Goal: Book appointment/travel/reservation

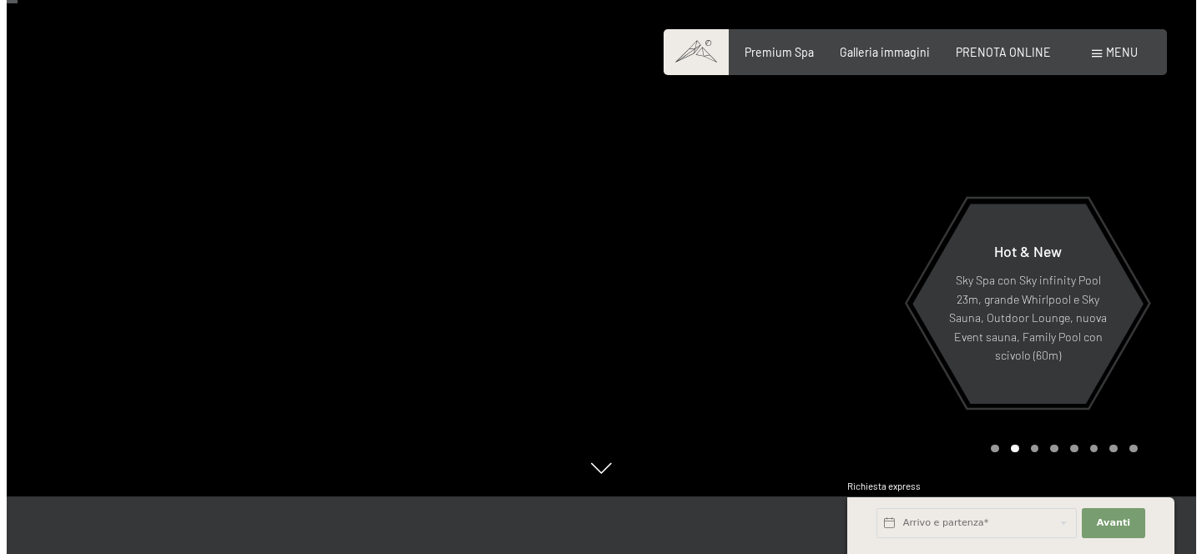
scroll to position [69, 0]
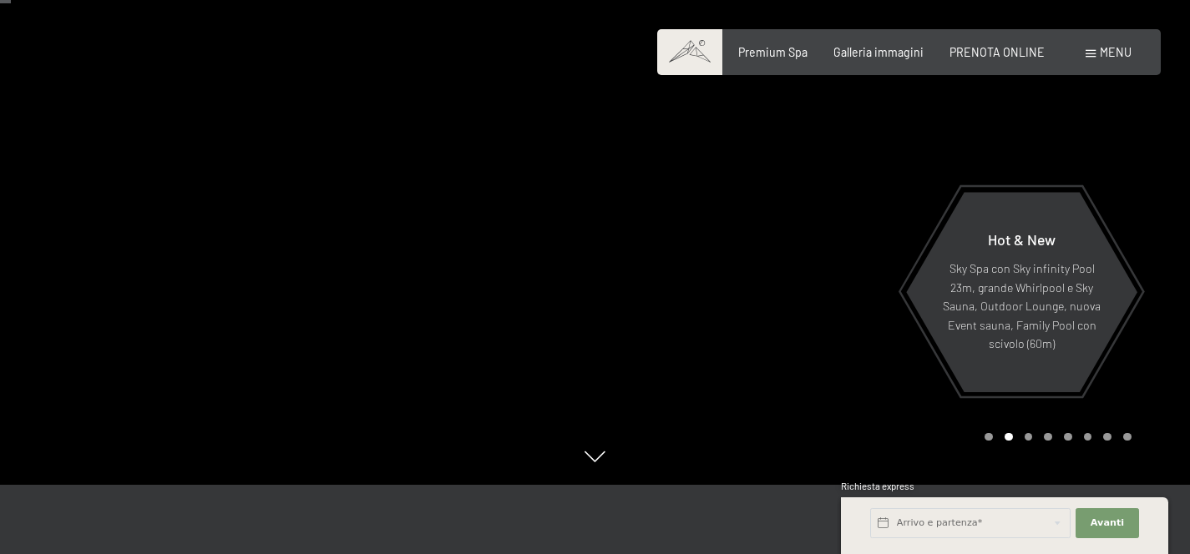
click at [1086, 56] on span at bounding box center [1091, 54] width 10 height 8
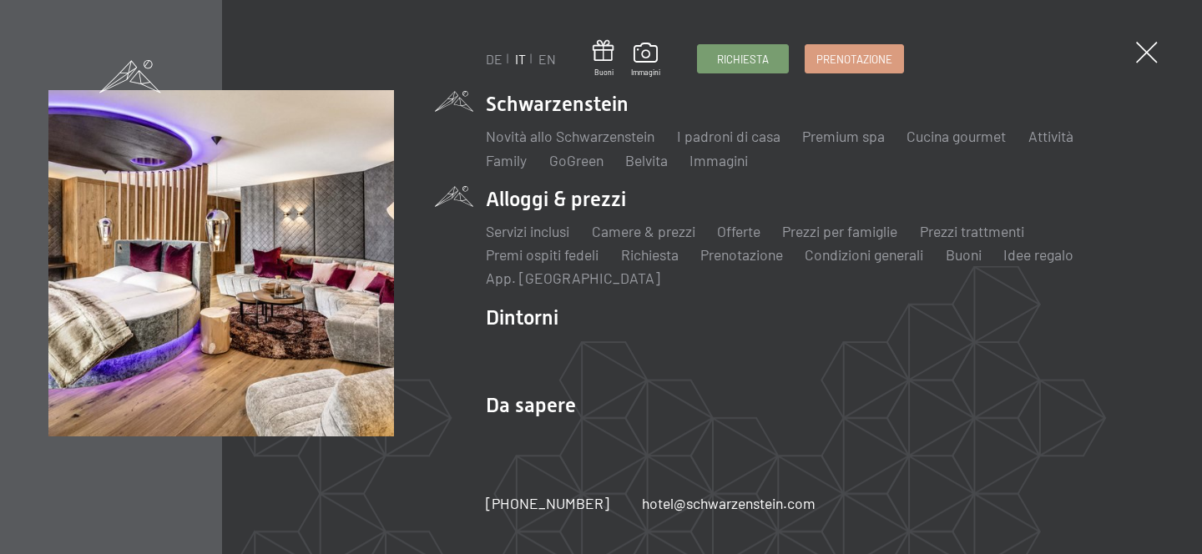
click at [574, 200] on li "Alloggi & prezzi Servizi inclusi Camere & prezzi Lista Offerte Lista Prezzi per…" at bounding box center [820, 237] width 668 height 104
click at [549, 202] on li "Alloggi & prezzi Servizi inclusi Camere & prezzi Lista Offerte Lista Prezzi per…" at bounding box center [820, 237] width 668 height 104
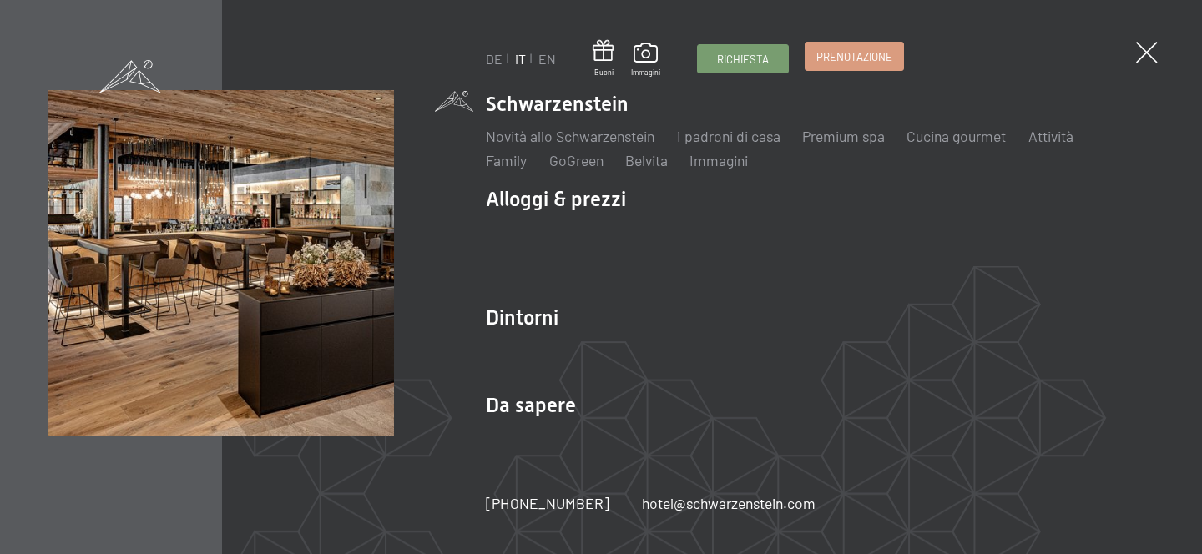
click at [831, 67] on link "Prenotazione" at bounding box center [855, 57] width 98 height 28
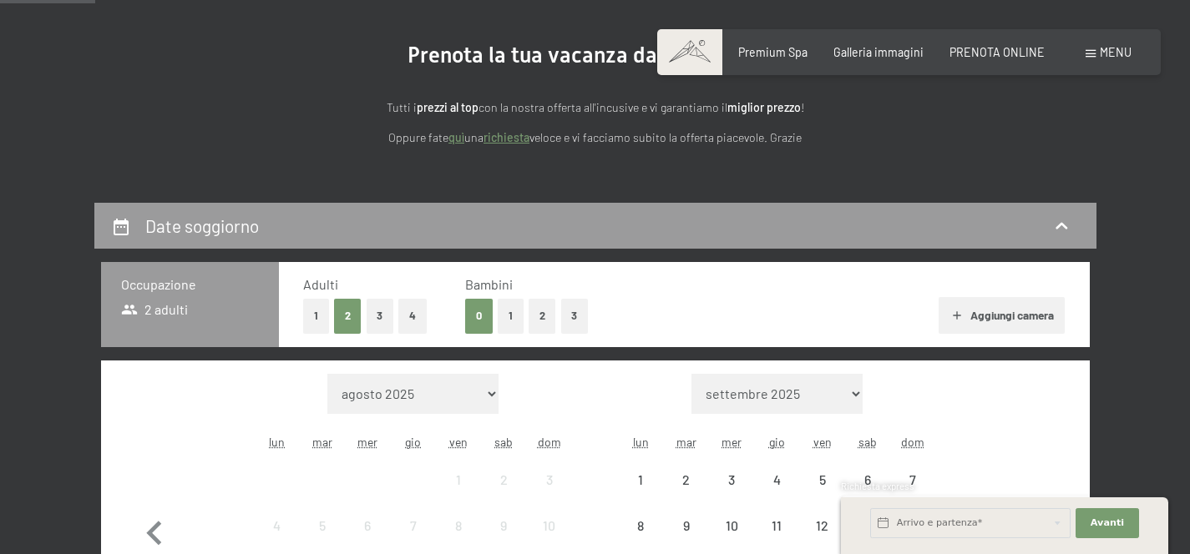
scroll to position [321, 0]
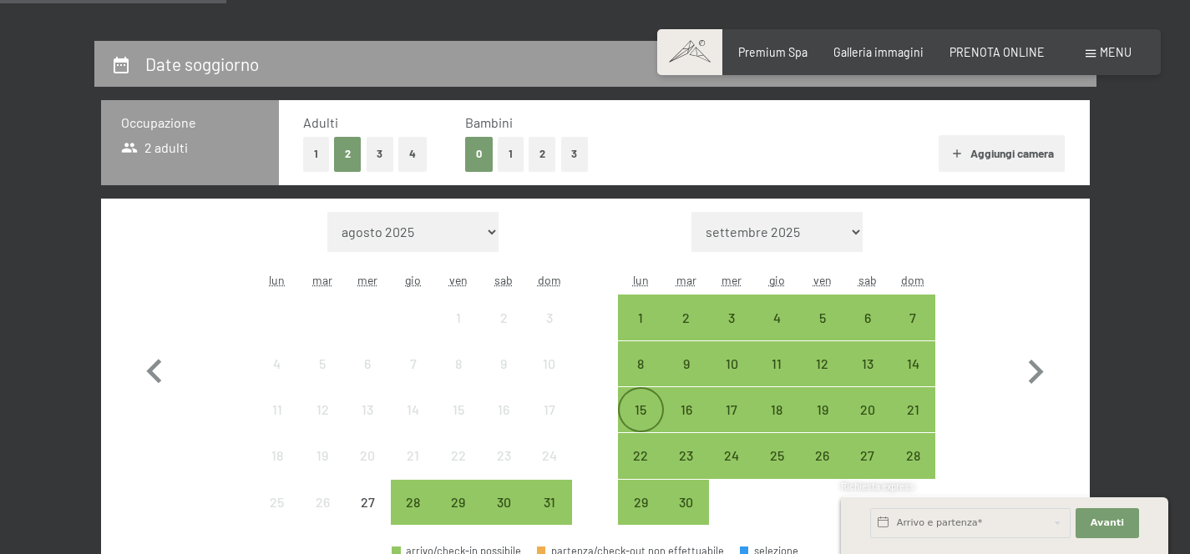
click at [636, 412] on div "15" at bounding box center [641, 424] width 42 height 42
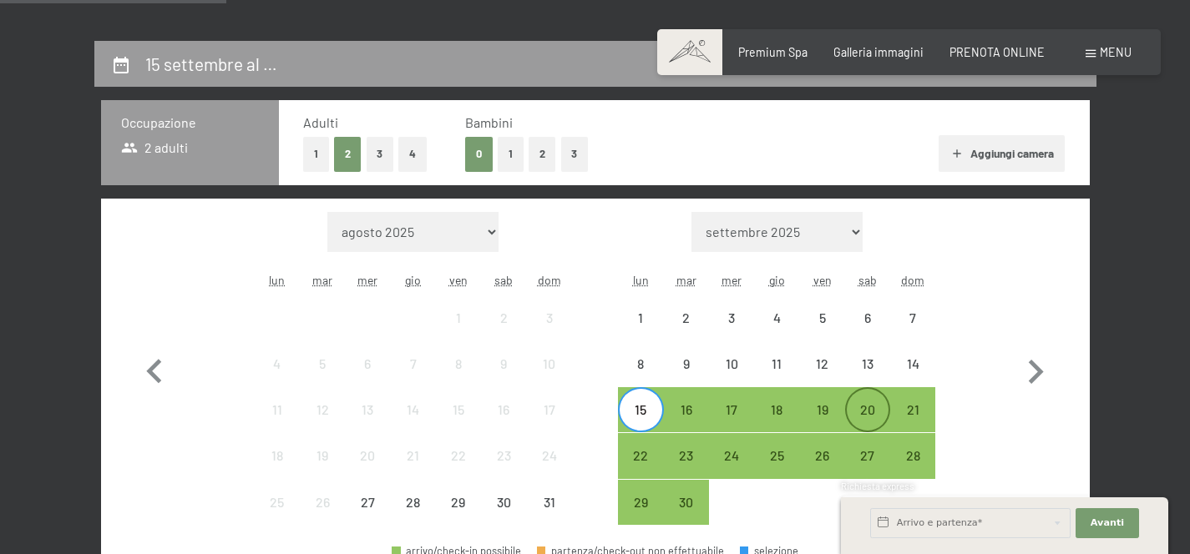
click at [878, 411] on div "20" at bounding box center [868, 424] width 42 height 42
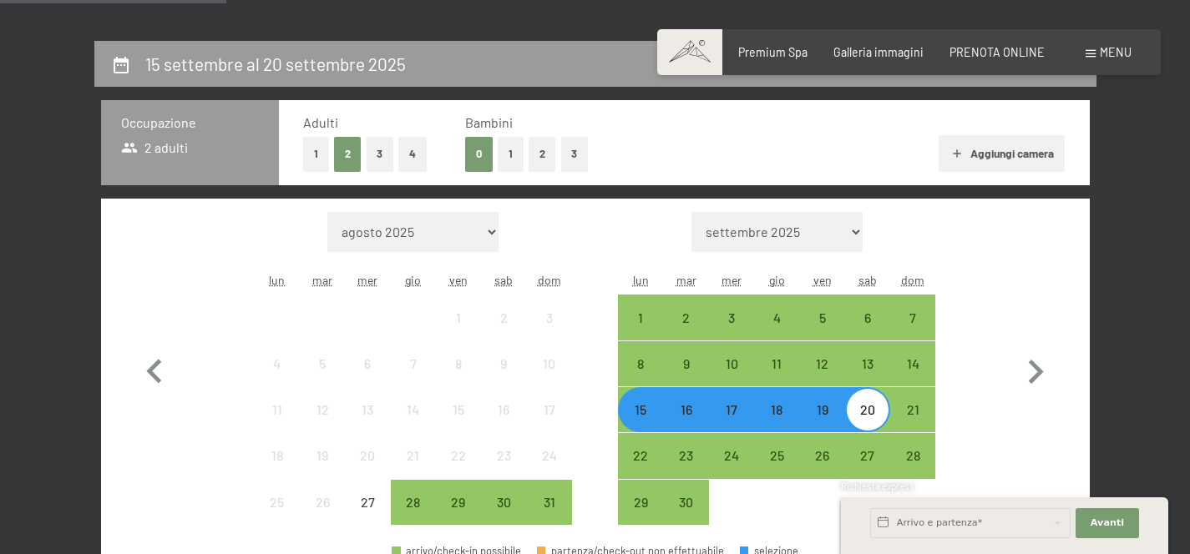
click at [1097, 539] on div "Avanti Nascondere i campi dell'indirizzo" at bounding box center [1107, 523] width 68 height 41
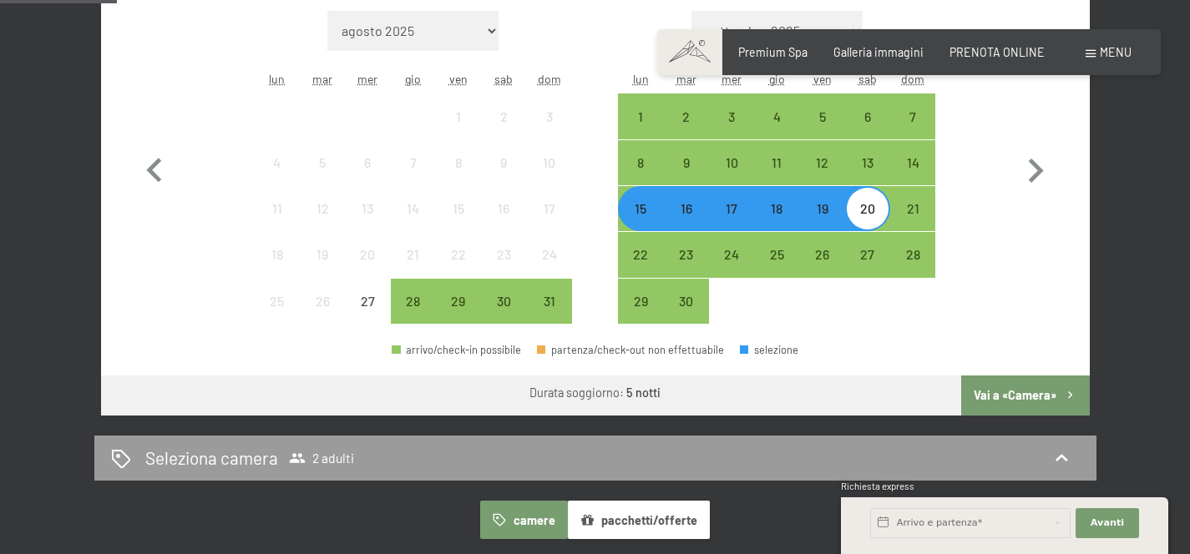
click at [1025, 392] on button "Vai a «Camera»" at bounding box center [1025, 396] width 128 height 40
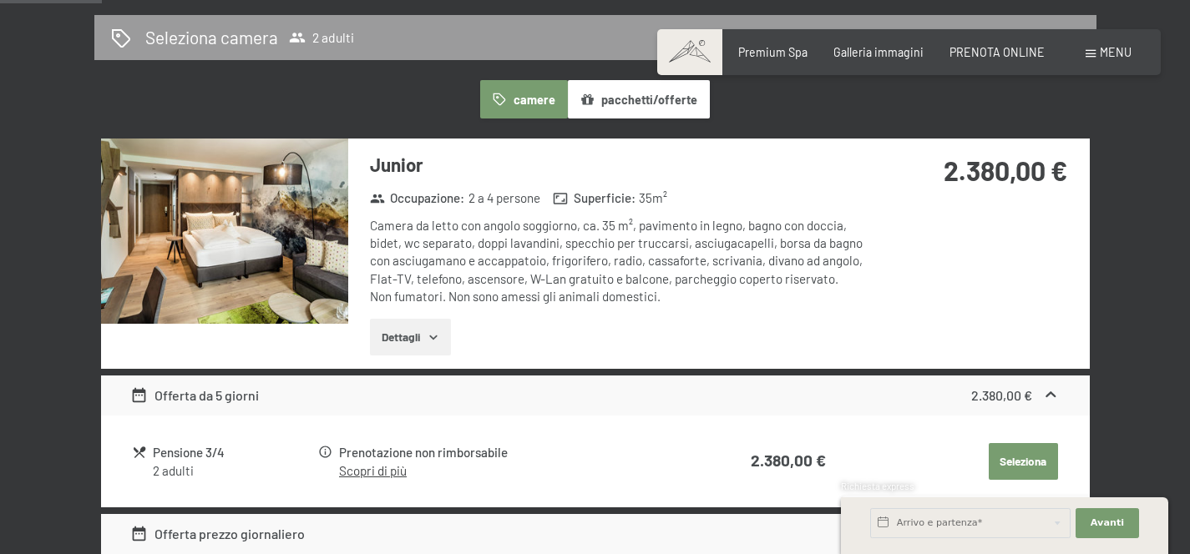
scroll to position [410, 0]
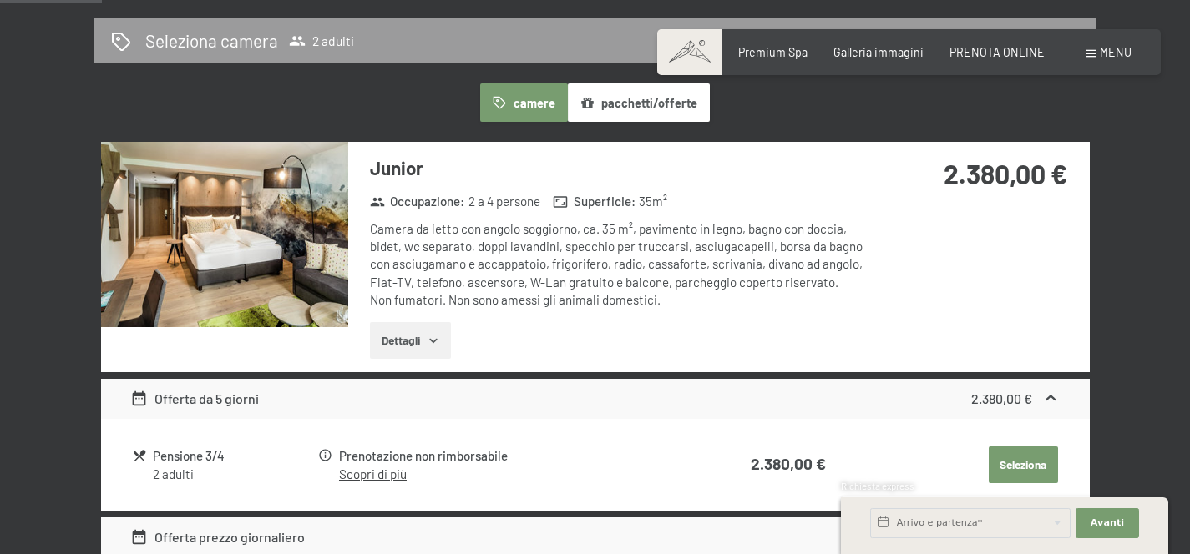
click at [677, 116] on button "pacchetti/offerte" at bounding box center [639, 103] width 142 height 38
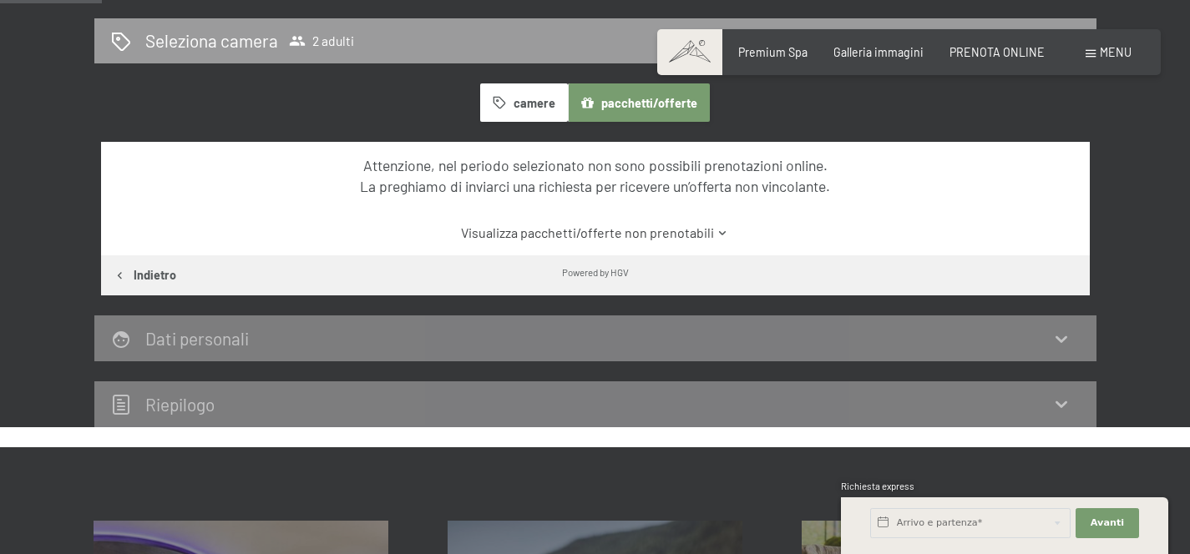
click at [518, 105] on button "camere" at bounding box center [523, 103] width 87 height 38
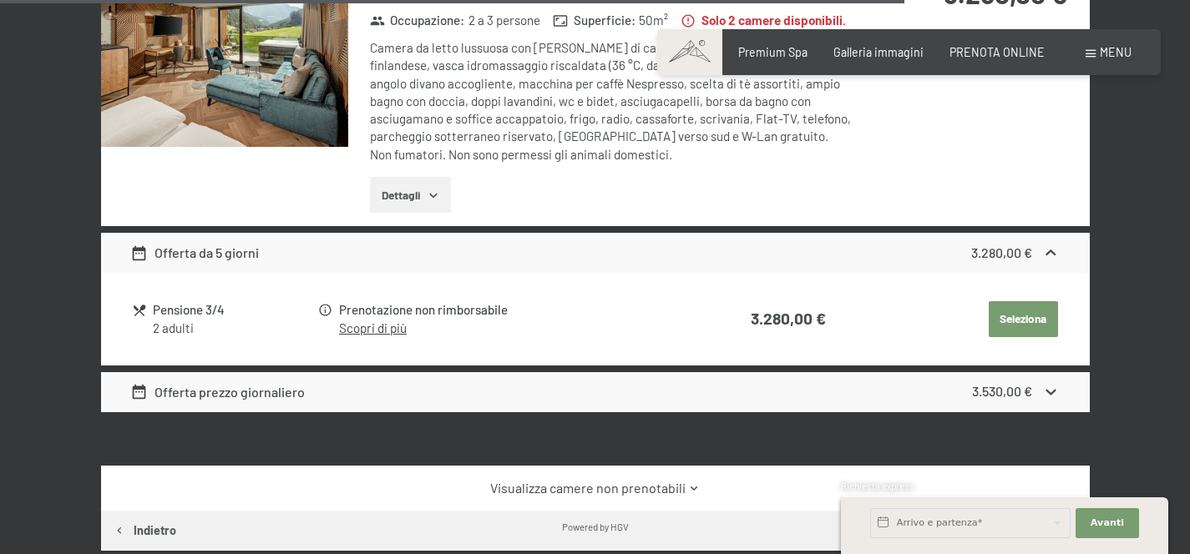
scroll to position [3682, 0]
